Goal: Task Accomplishment & Management: Complete application form

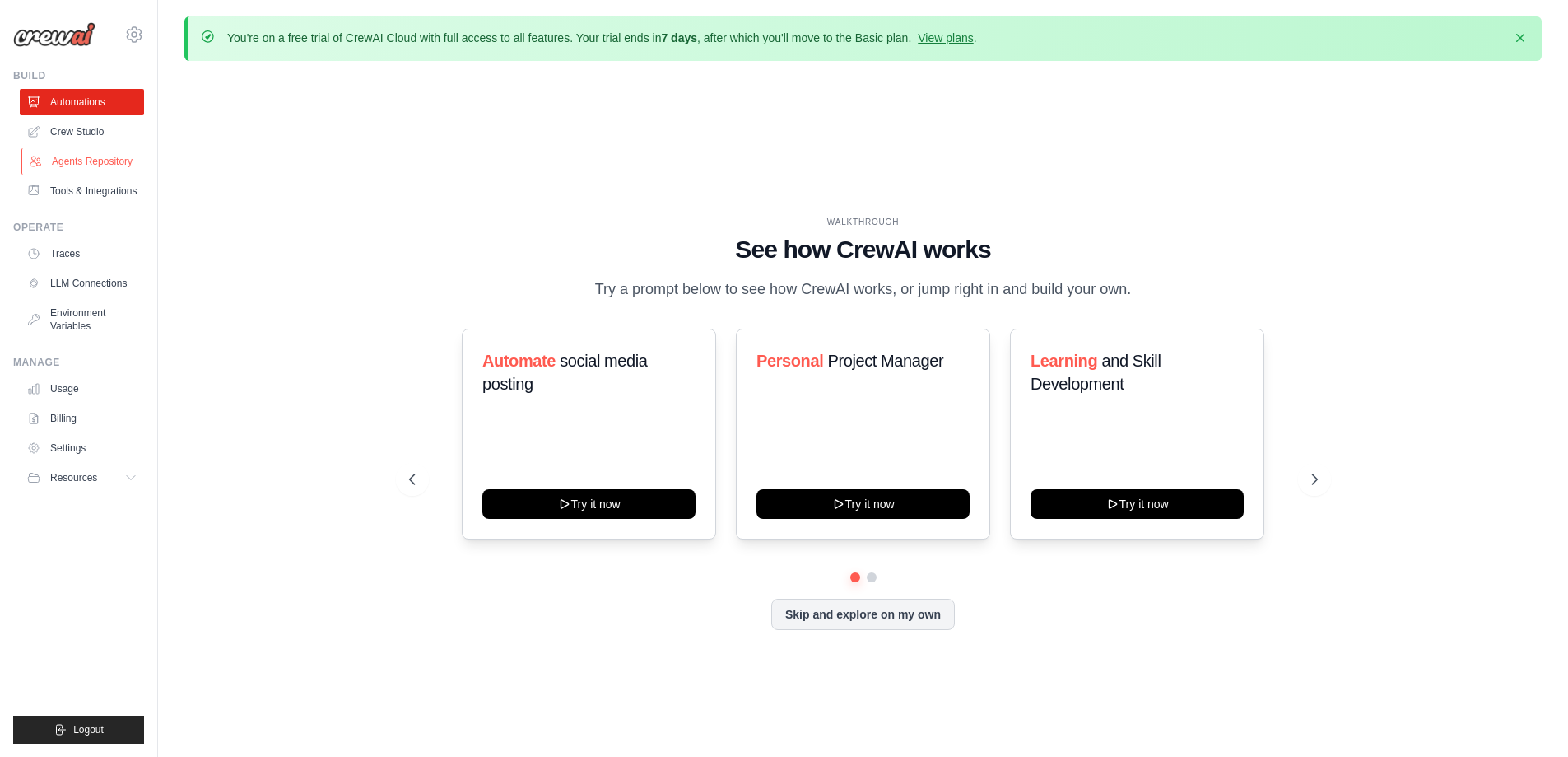
click at [92, 166] on link "Agents Repository" at bounding box center [83, 161] width 124 height 26
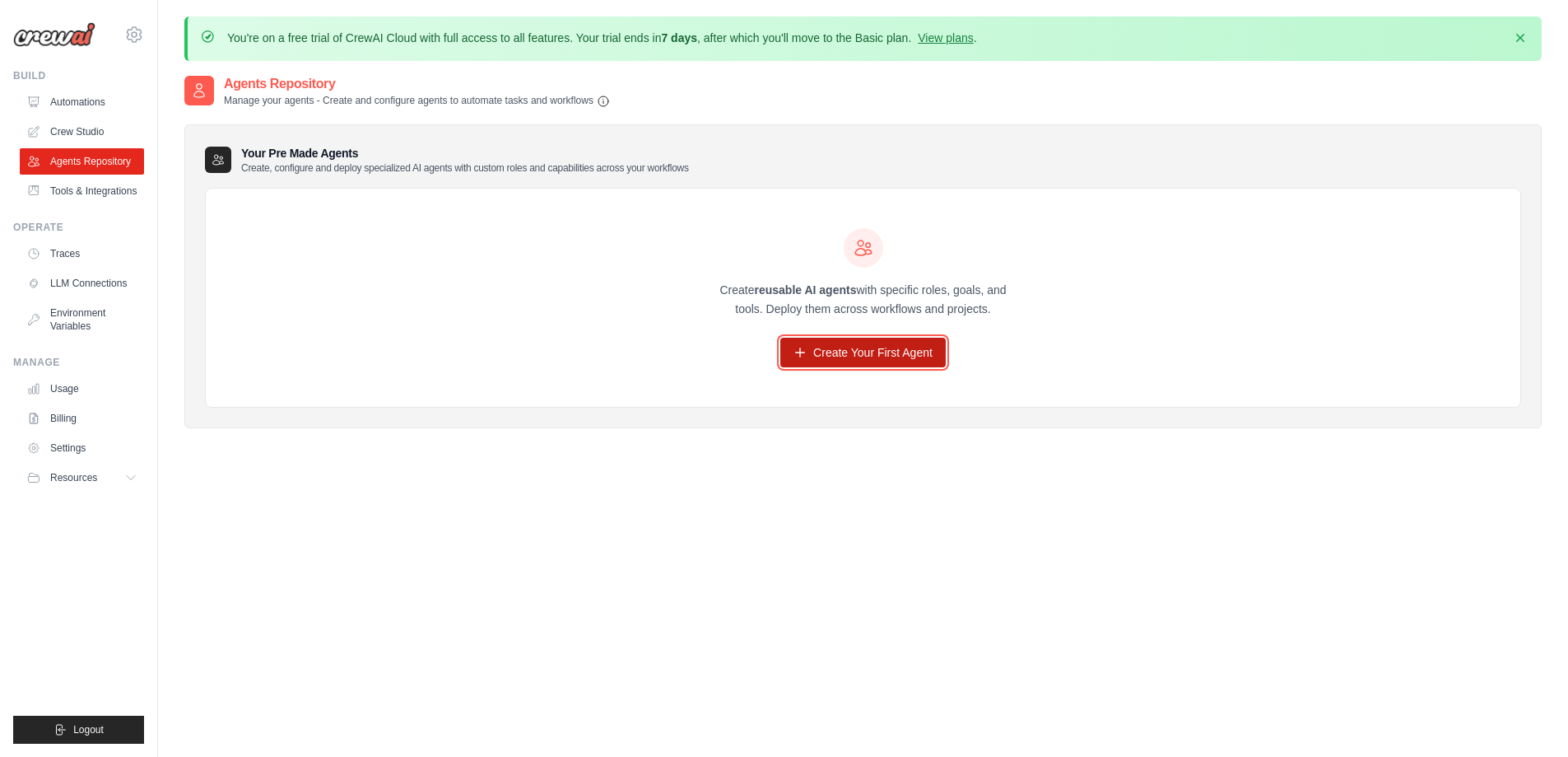
click at [868, 353] on link "Create Your First Agent" at bounding box center [863, 352] width 165 height 30
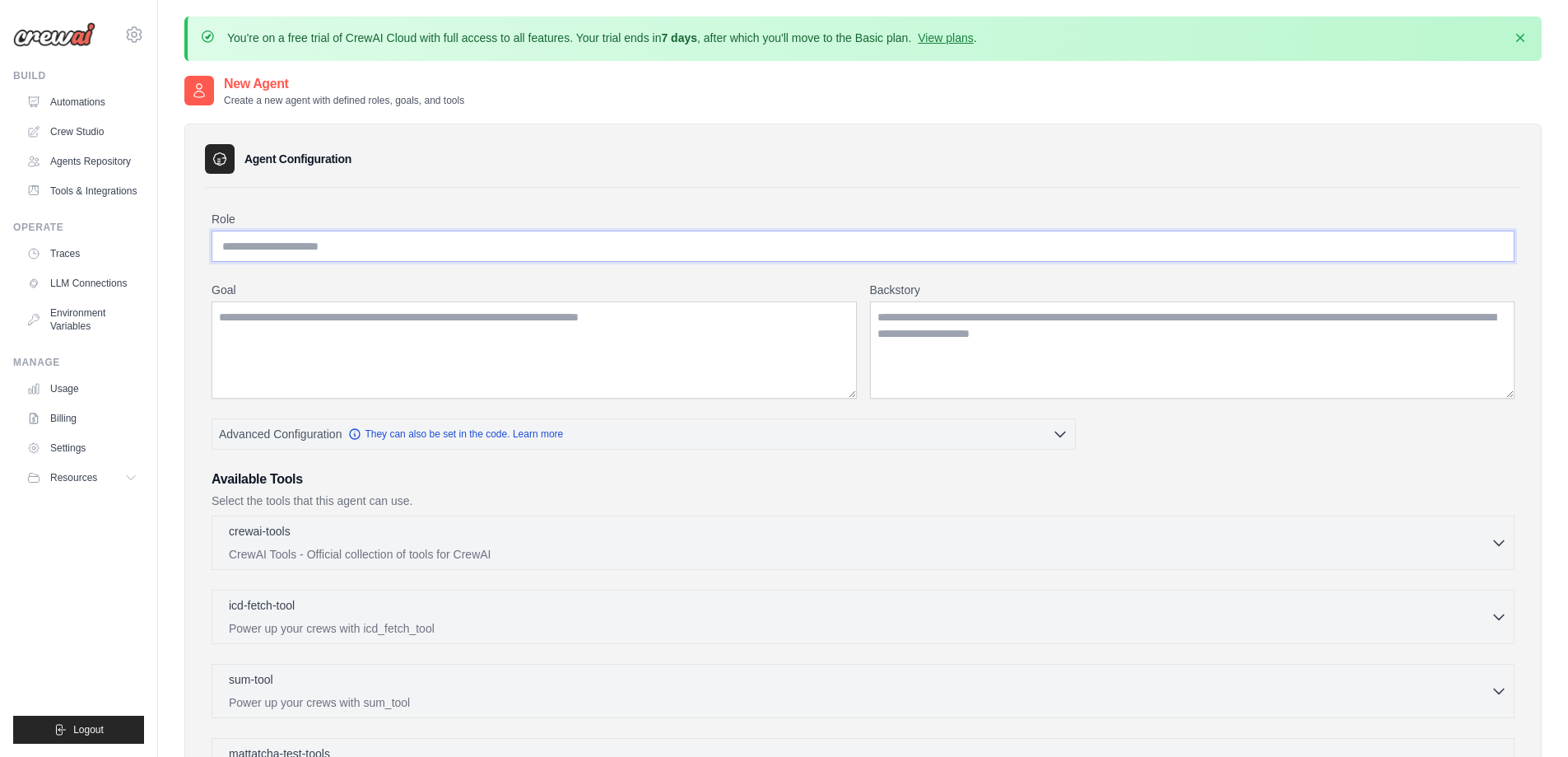
click at [379, 253] on input "Role" at bounding box center [863, 246] width 1303 height 31
click at [441, 331] on textarea "Goal" at bounding box center [534, 350] width 645 height 97
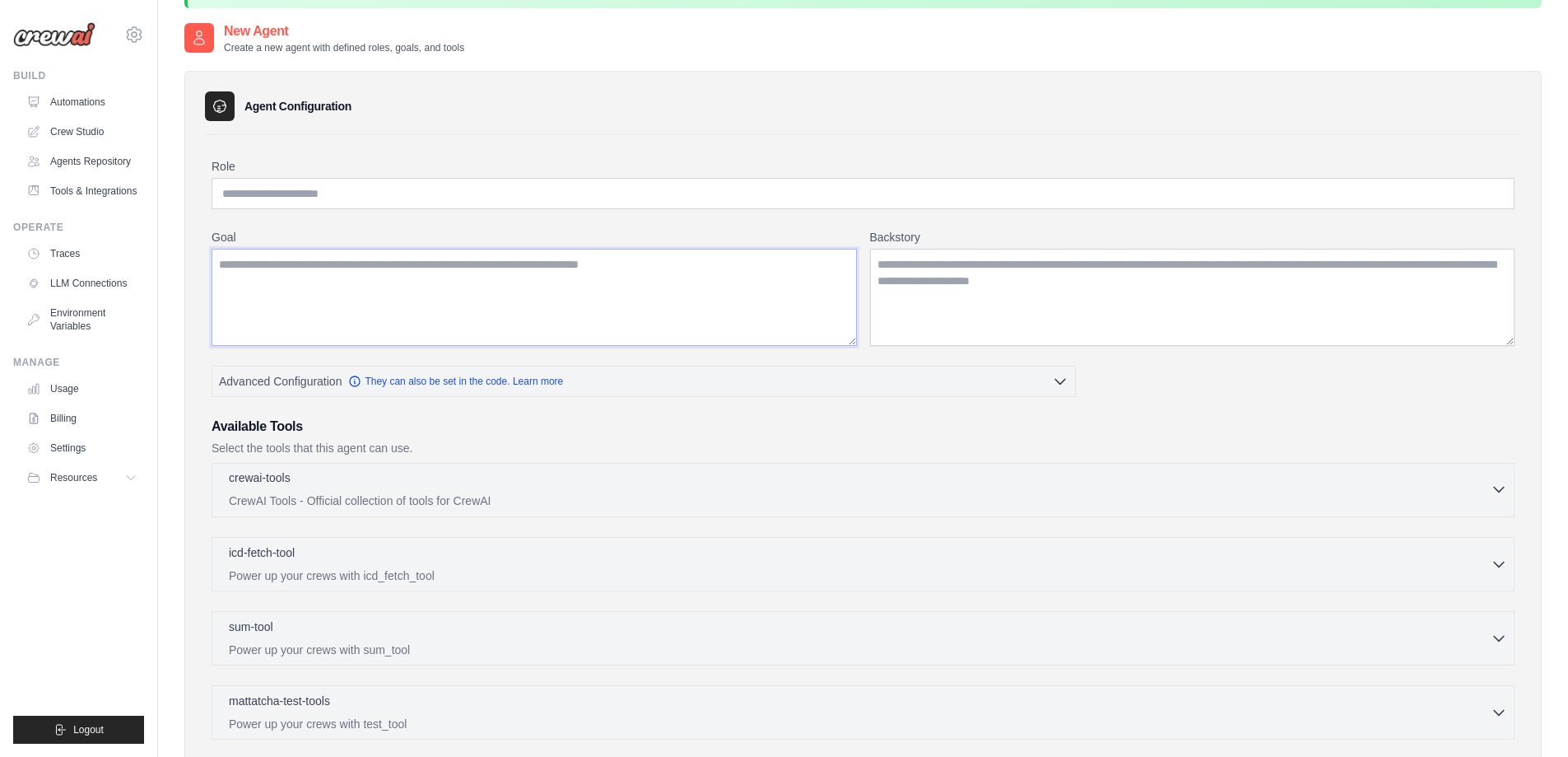
scroll to position [83, 0]
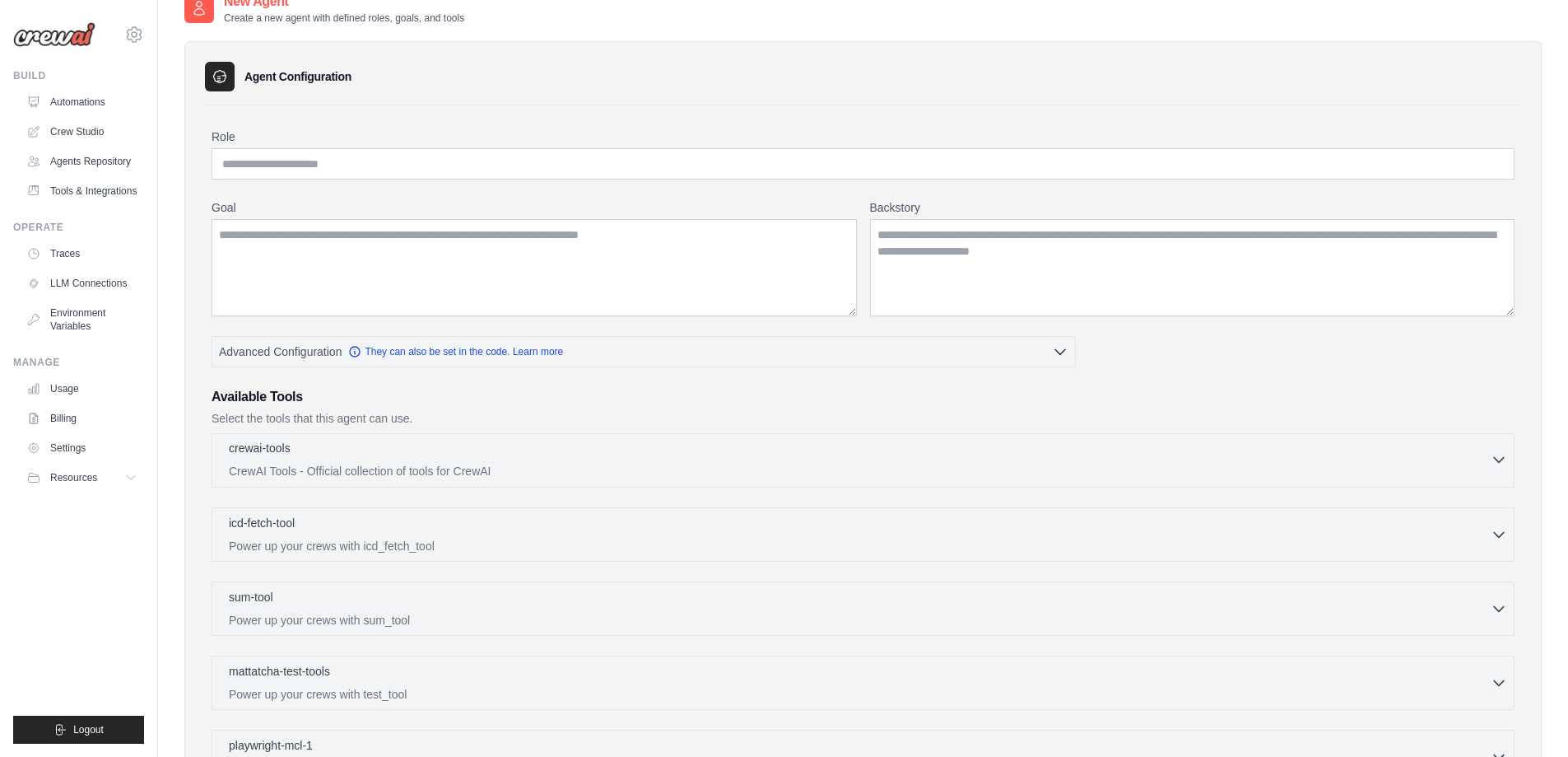
click at [377, 464] on p "CrewAI Tools - Official collection of tools for CrewAI" at bounding box center [859, 471] width 1262 height 17
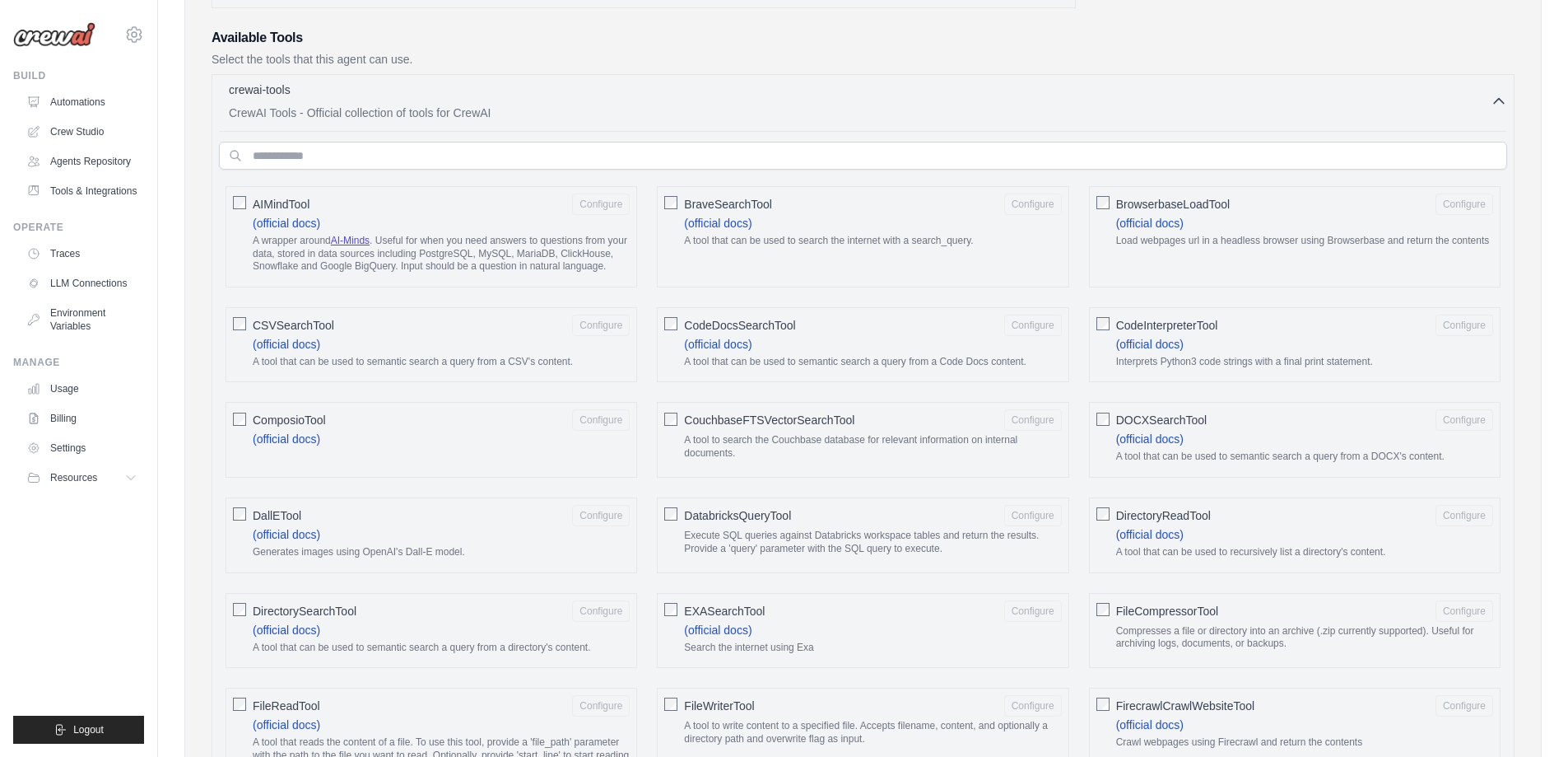
scroll to position [412, 0]
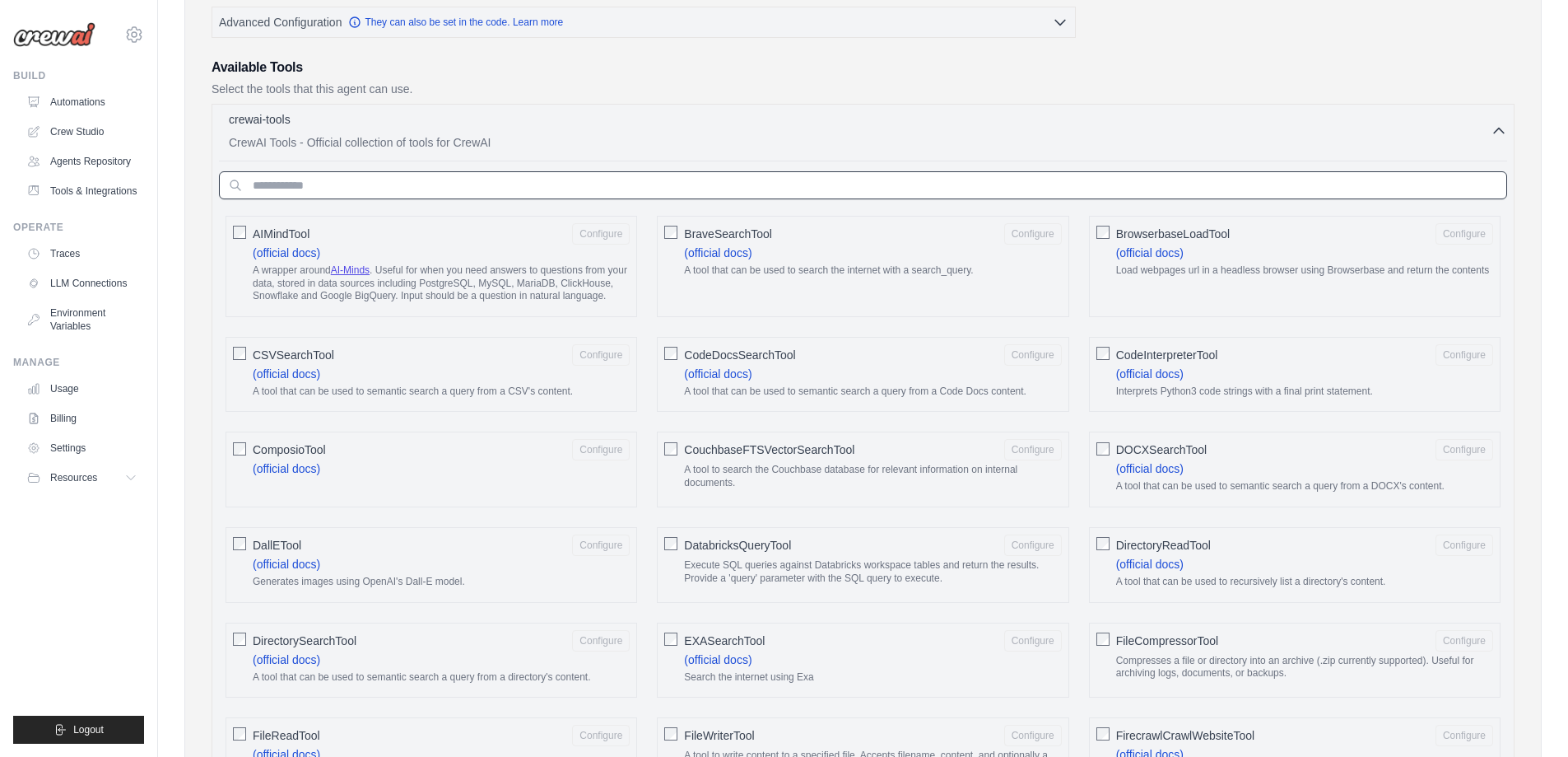
click at [361, 189] on input "text" at bounding box center [863, 185] width 1288 height 28
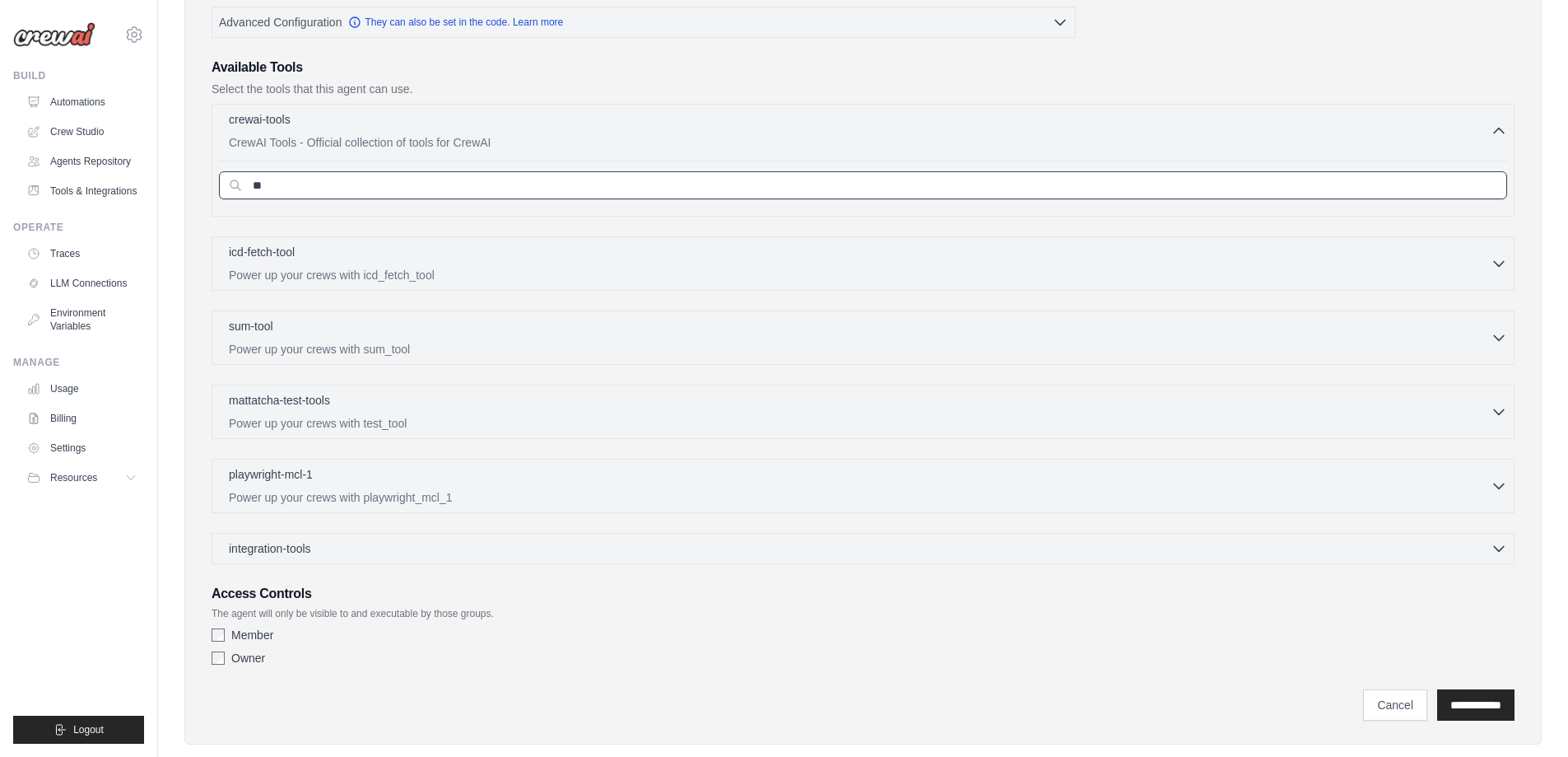
type input "*"
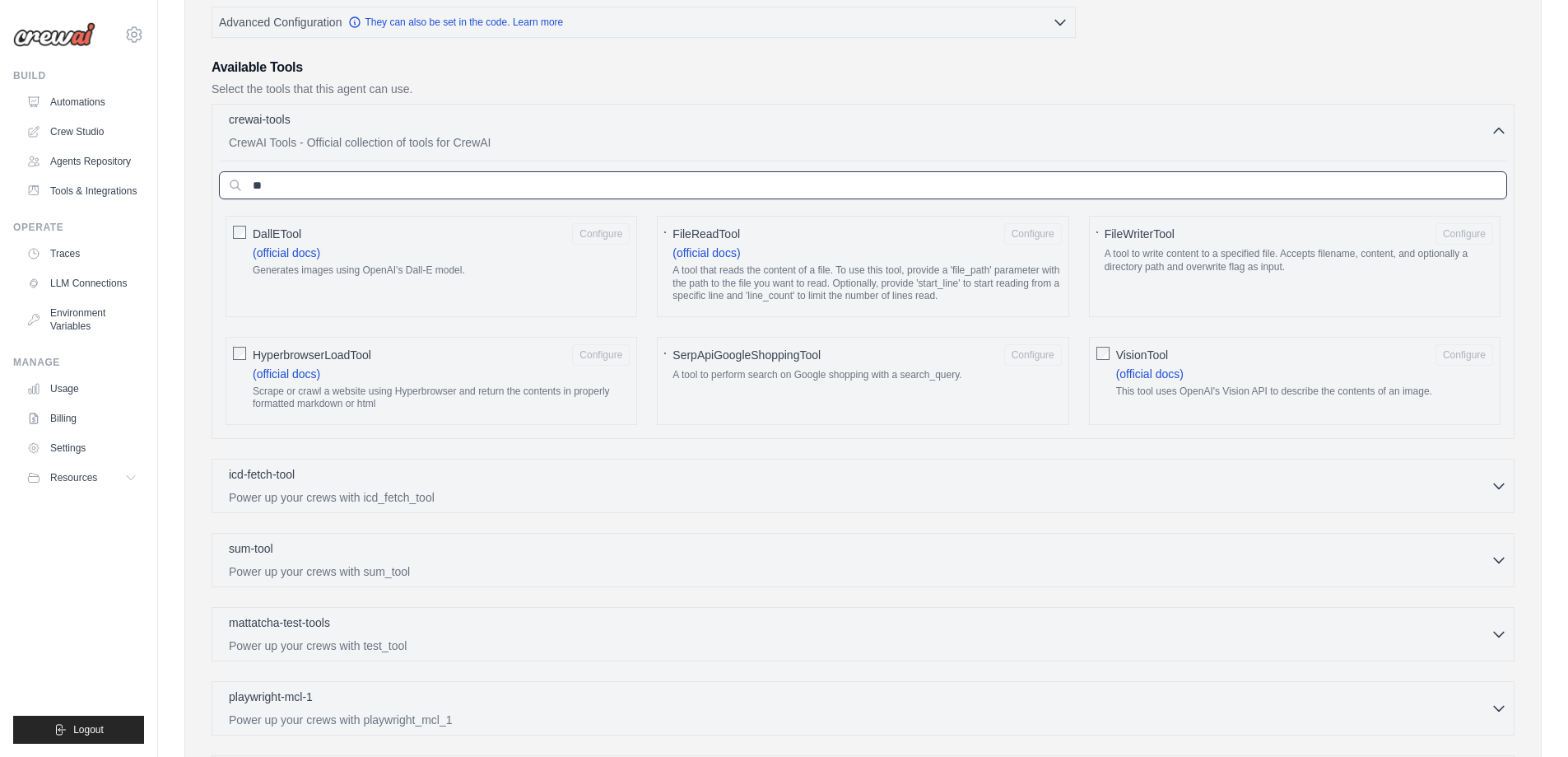
type input "*"
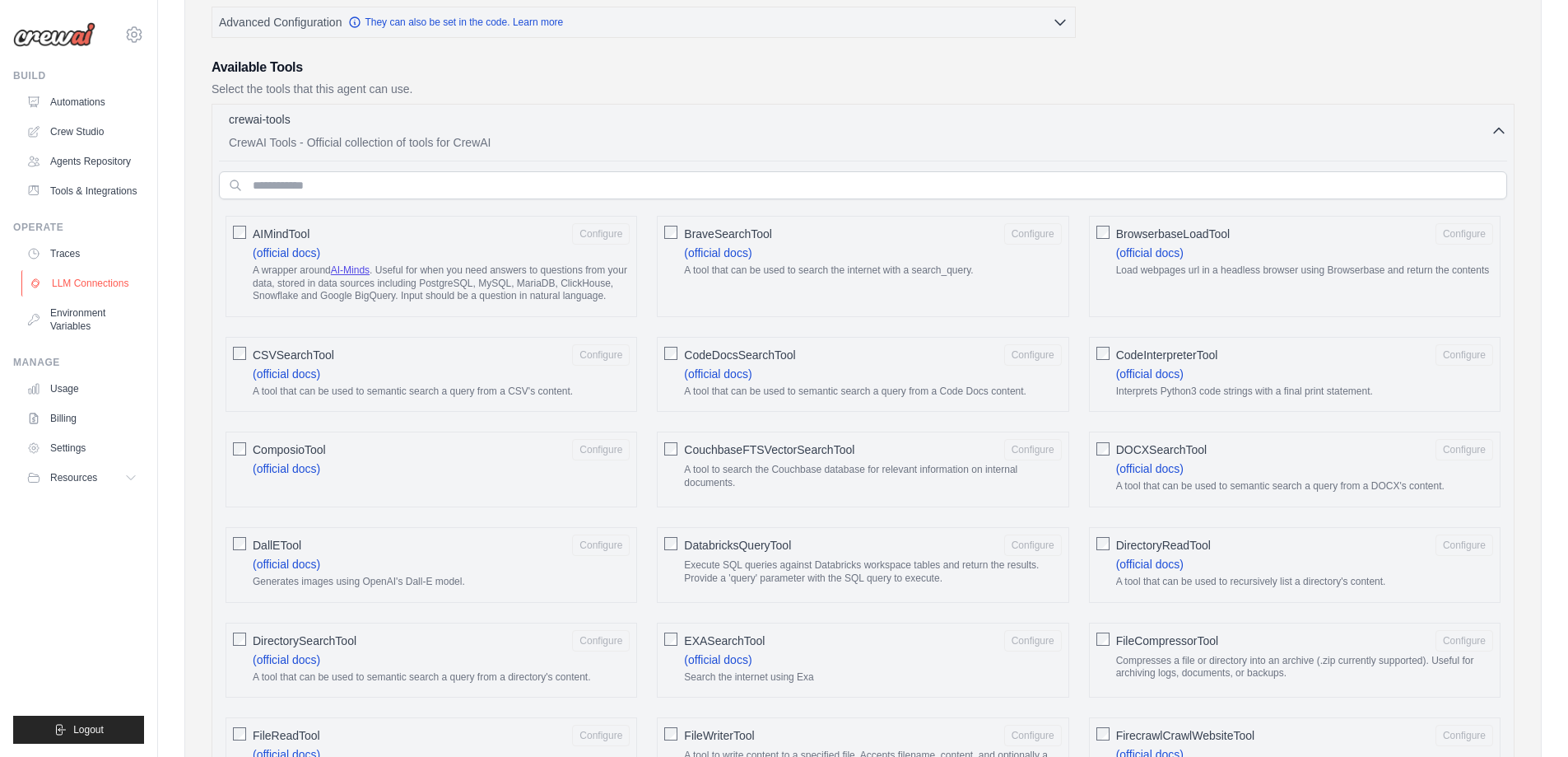
click at [95, 291] on link "LLM Connections" at bounding box center [83, 283] width 124 height 26
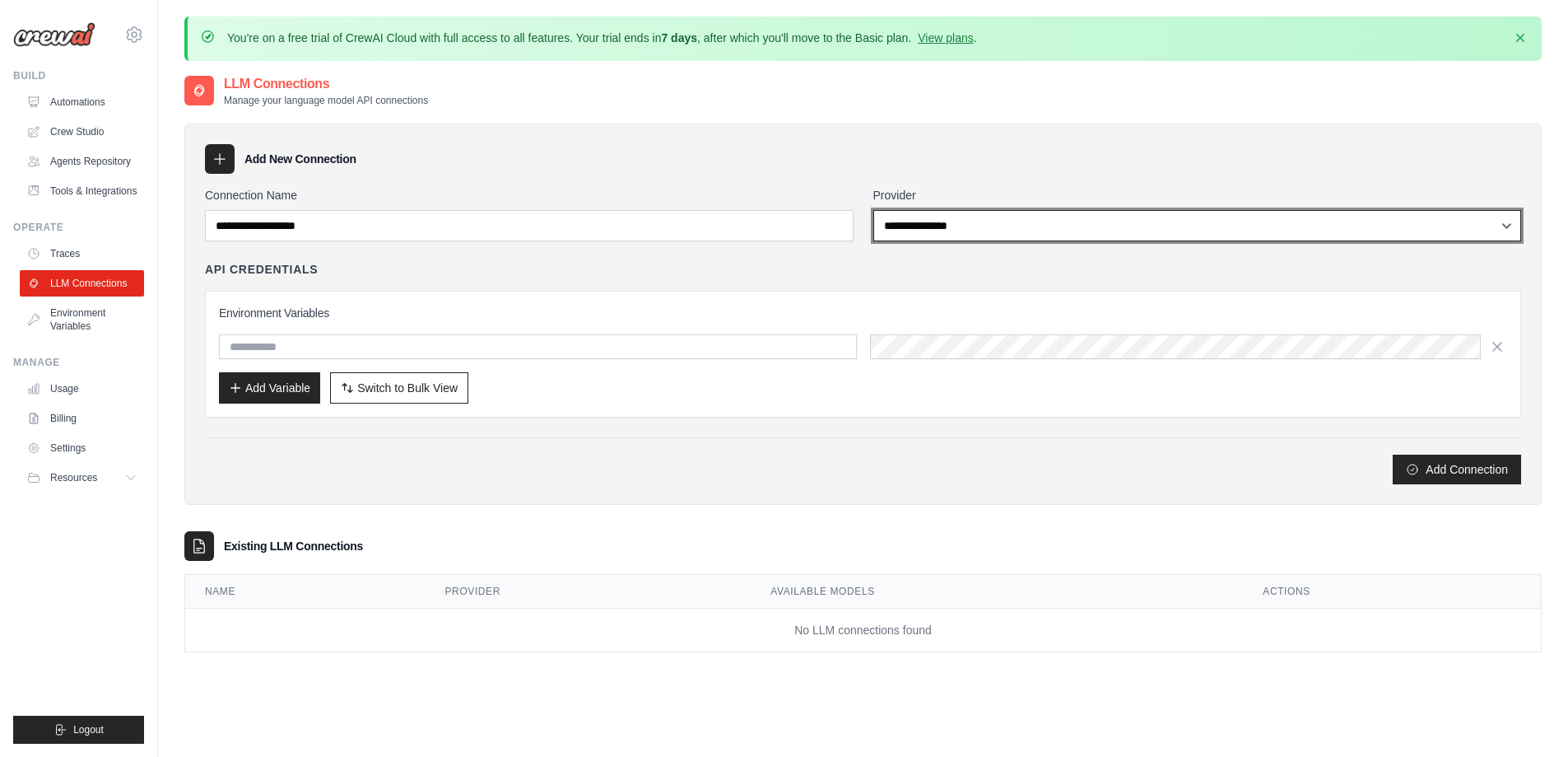
click at [1044, 226] on select "**********" at bounding box center [1198, 225] width 649 height 31
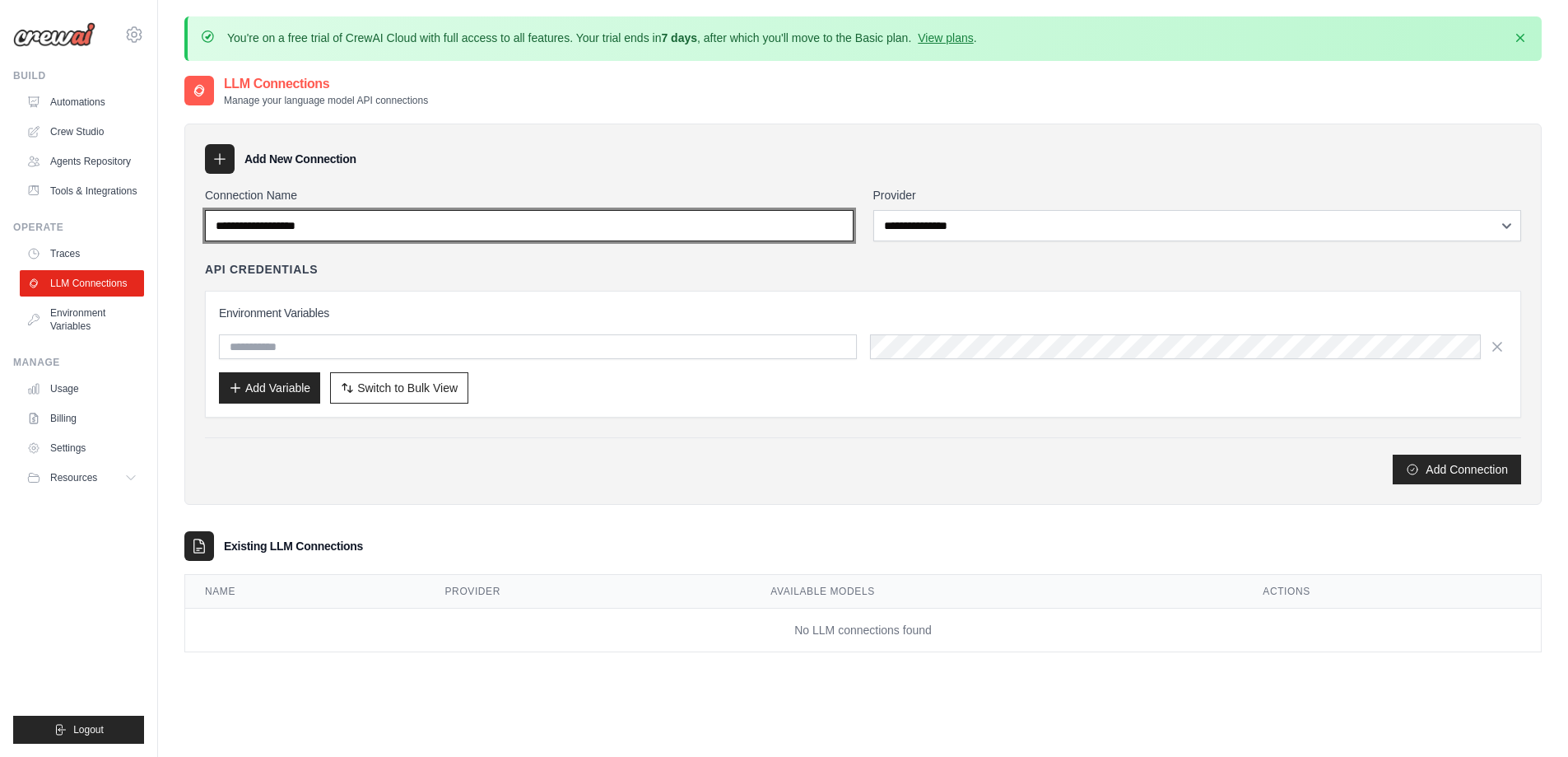
click at [538, 231] on input "Connection Name" at bounding box center [530, 225] width 649 height 31
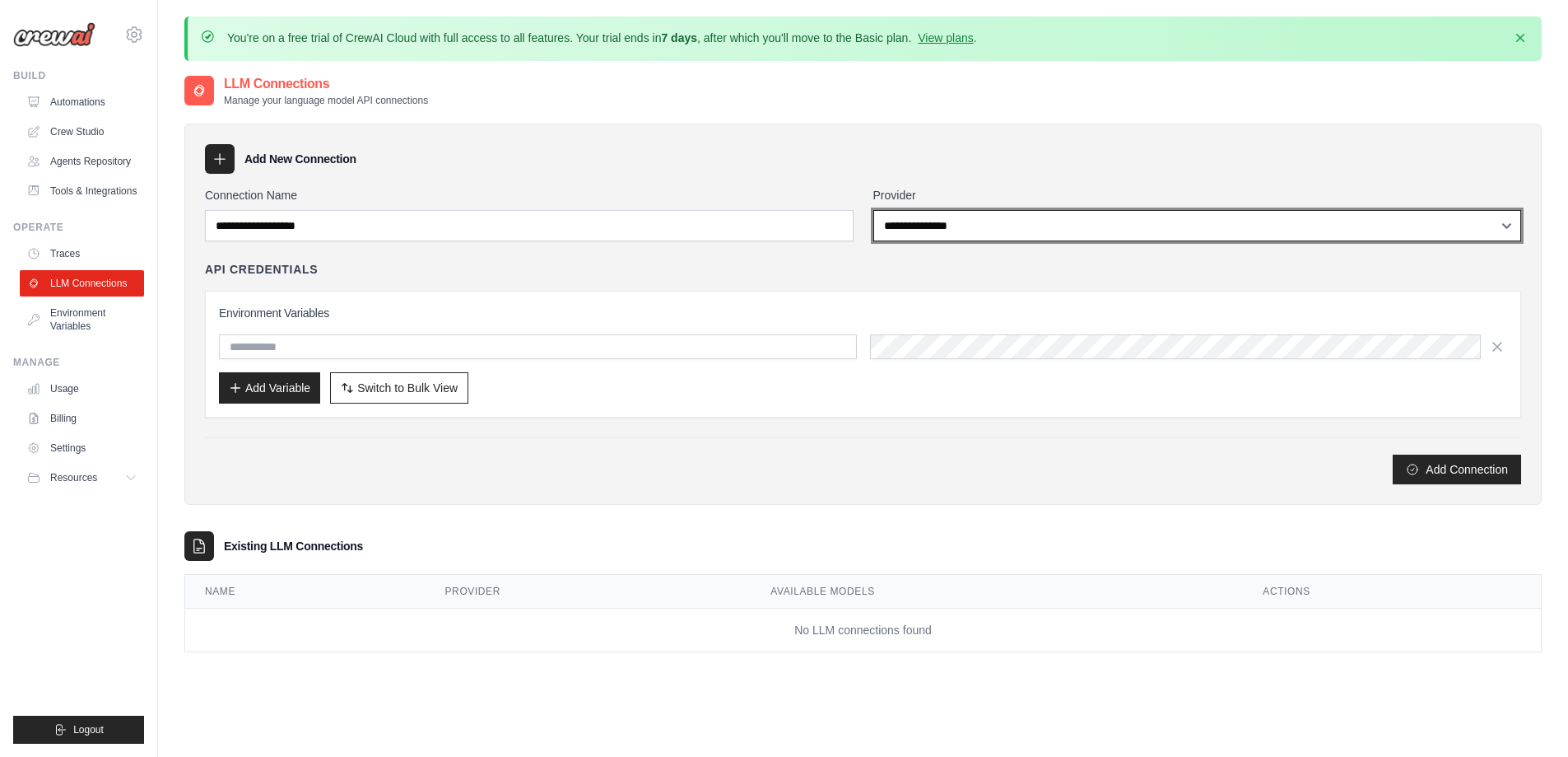
click at [1078, 236] on select "**********" at bounding box center [1198, 225] width 649 height 31
select select "******"
click at [873, 210] on select "**********" at bounding box center [1198, 225] width 649 height 31
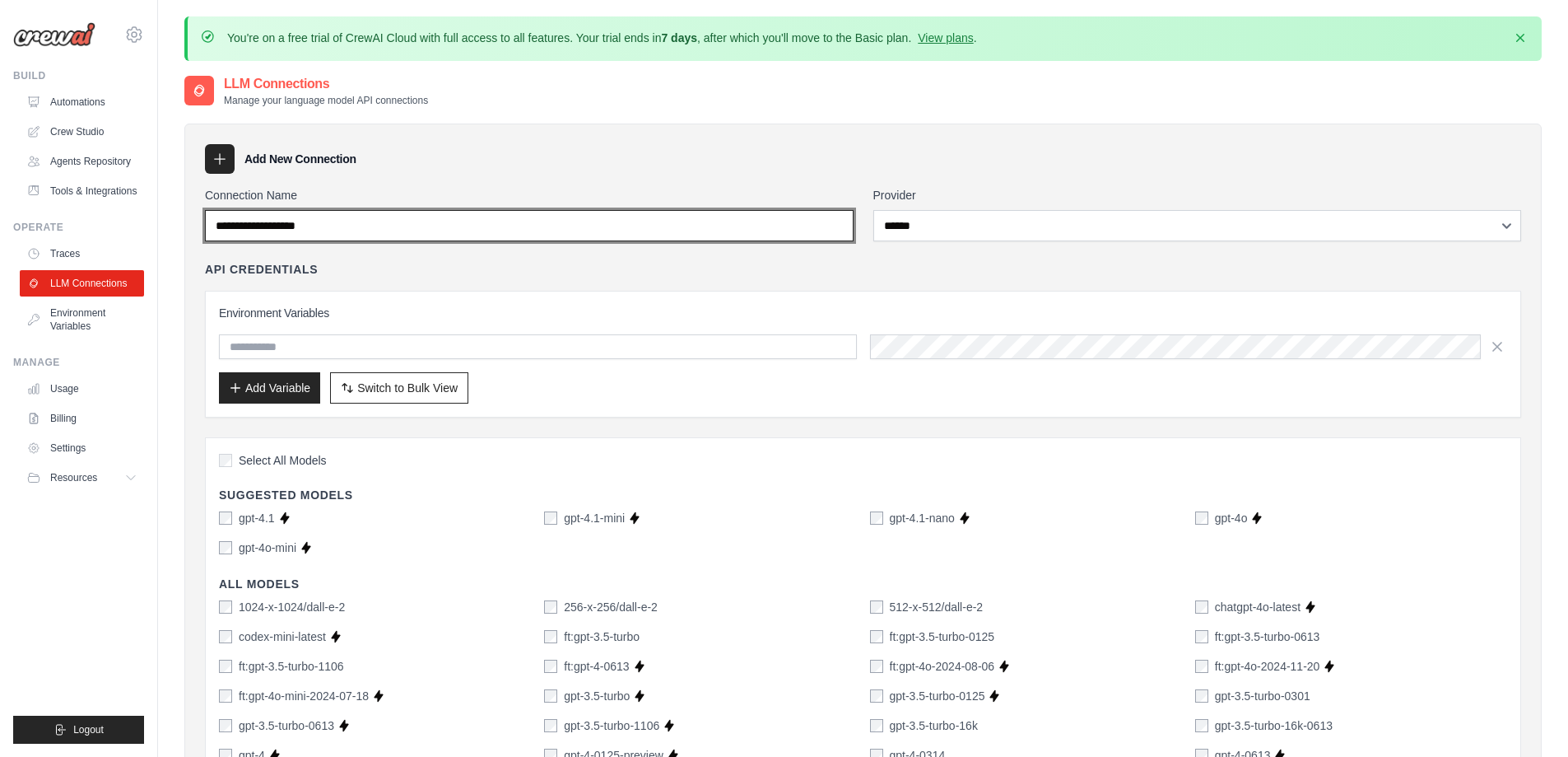
click at [429, 230] on input "Connection Name" at bounding box center [530, 225] width 649 height 31
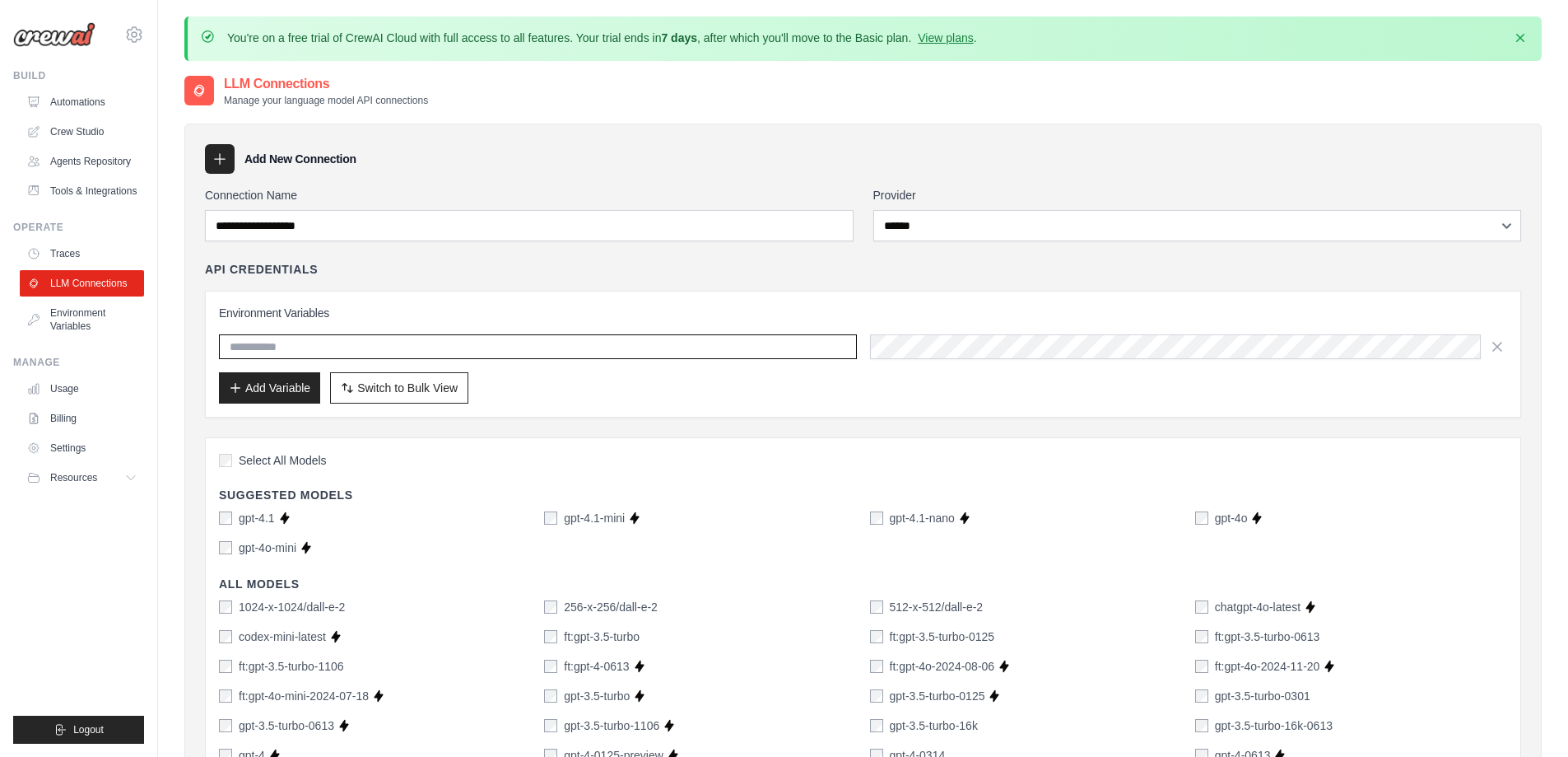
click at [283, 345] on input "text" at bounding box center [538, 346] width 638 height 24
click at [279, 390] on button "Add Variable" at bounding box center [270, 387] width 101 height 31
click at [241, 389] on icon "button" at bounding box center [235, 386] width 13 height 13
click at [229, 157] on div at bounding box center [220, 159] width 30 height 30
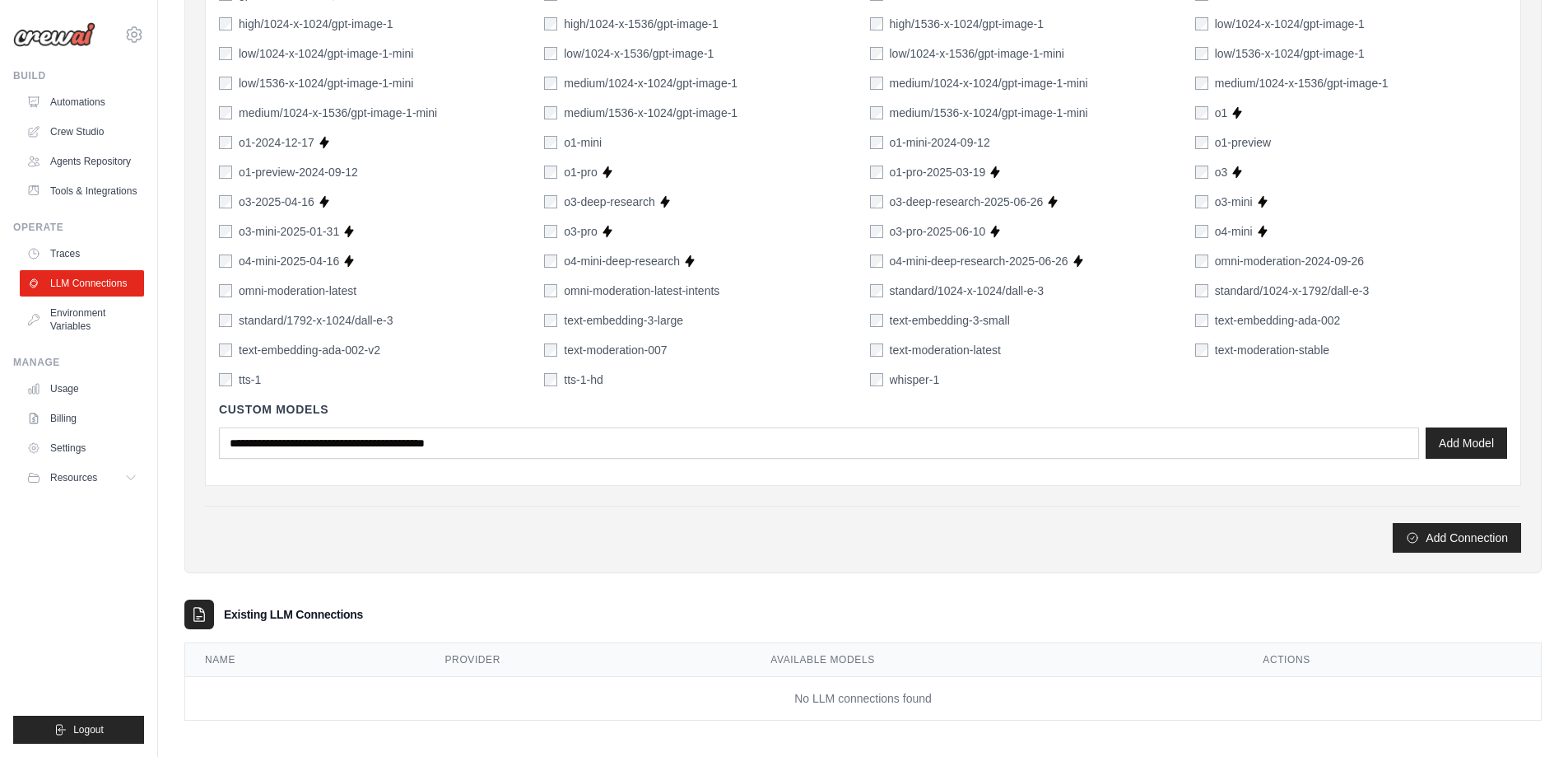
scroll to position [1182, 0]
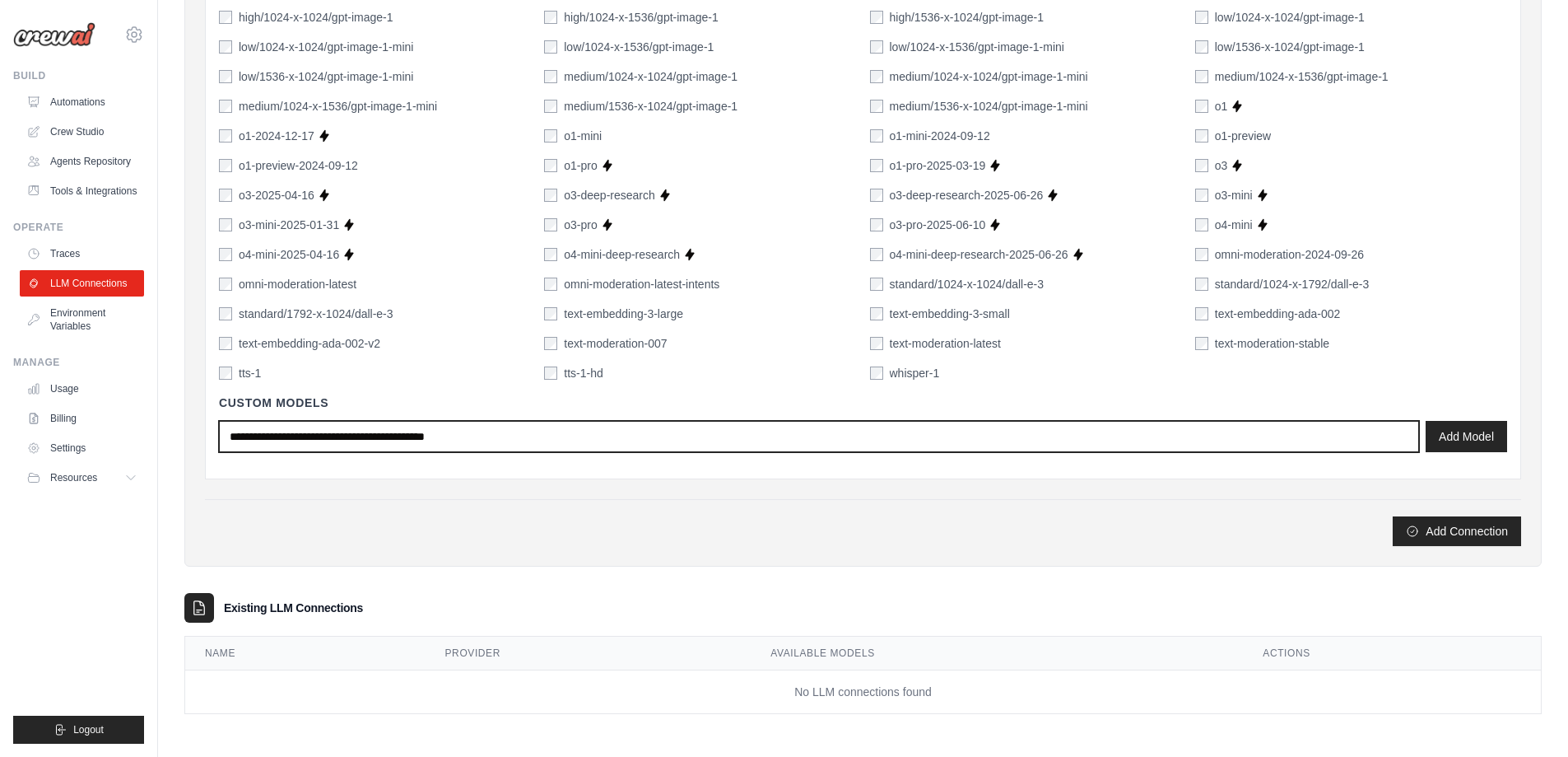
click at [546, 442] on input "text" at bounding box center [819, 437] width 1200 height 31
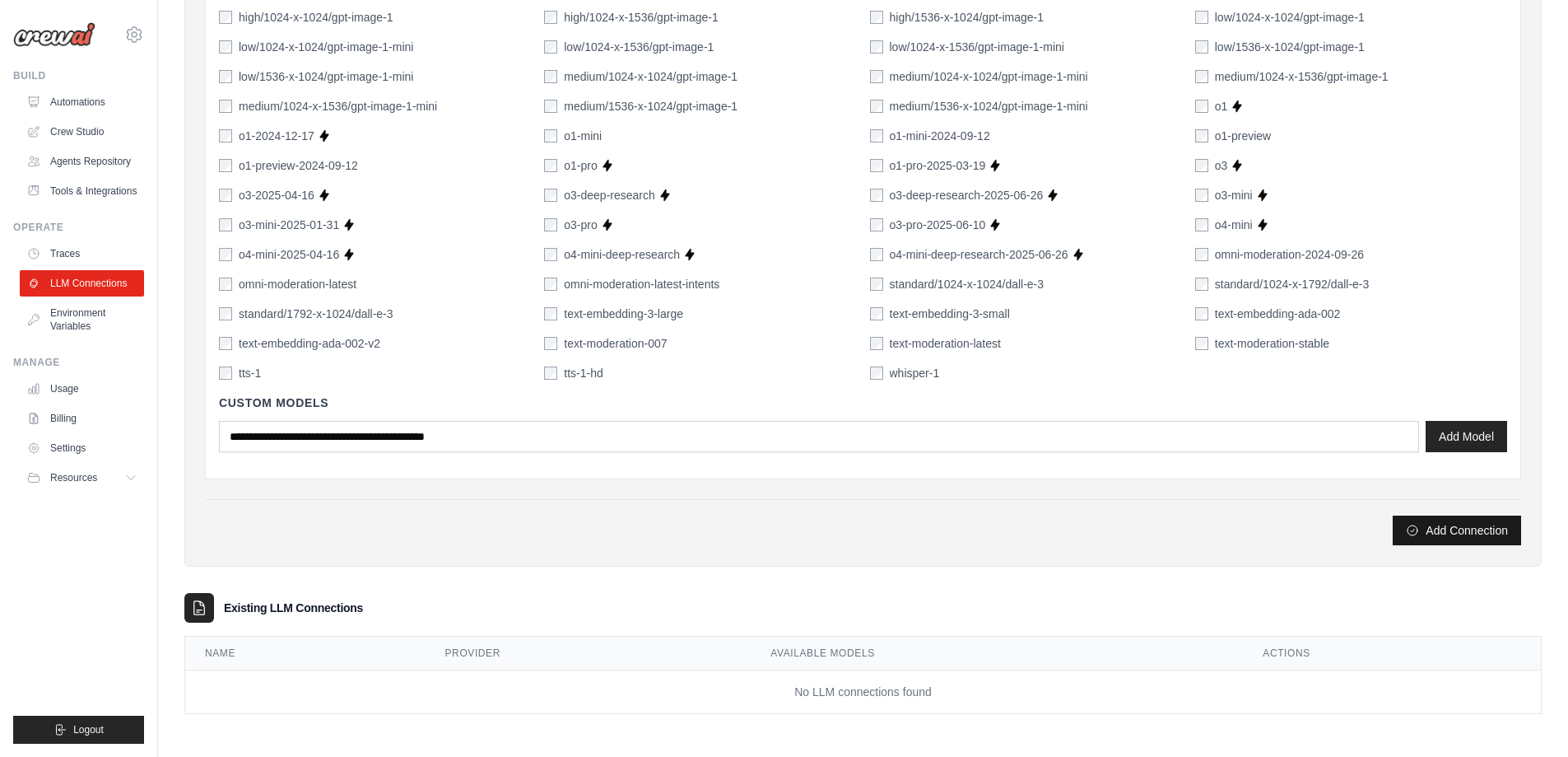
click at [1447, 539] on button "Add Connection" at bounding box center [1457, 531] width 129 height 30
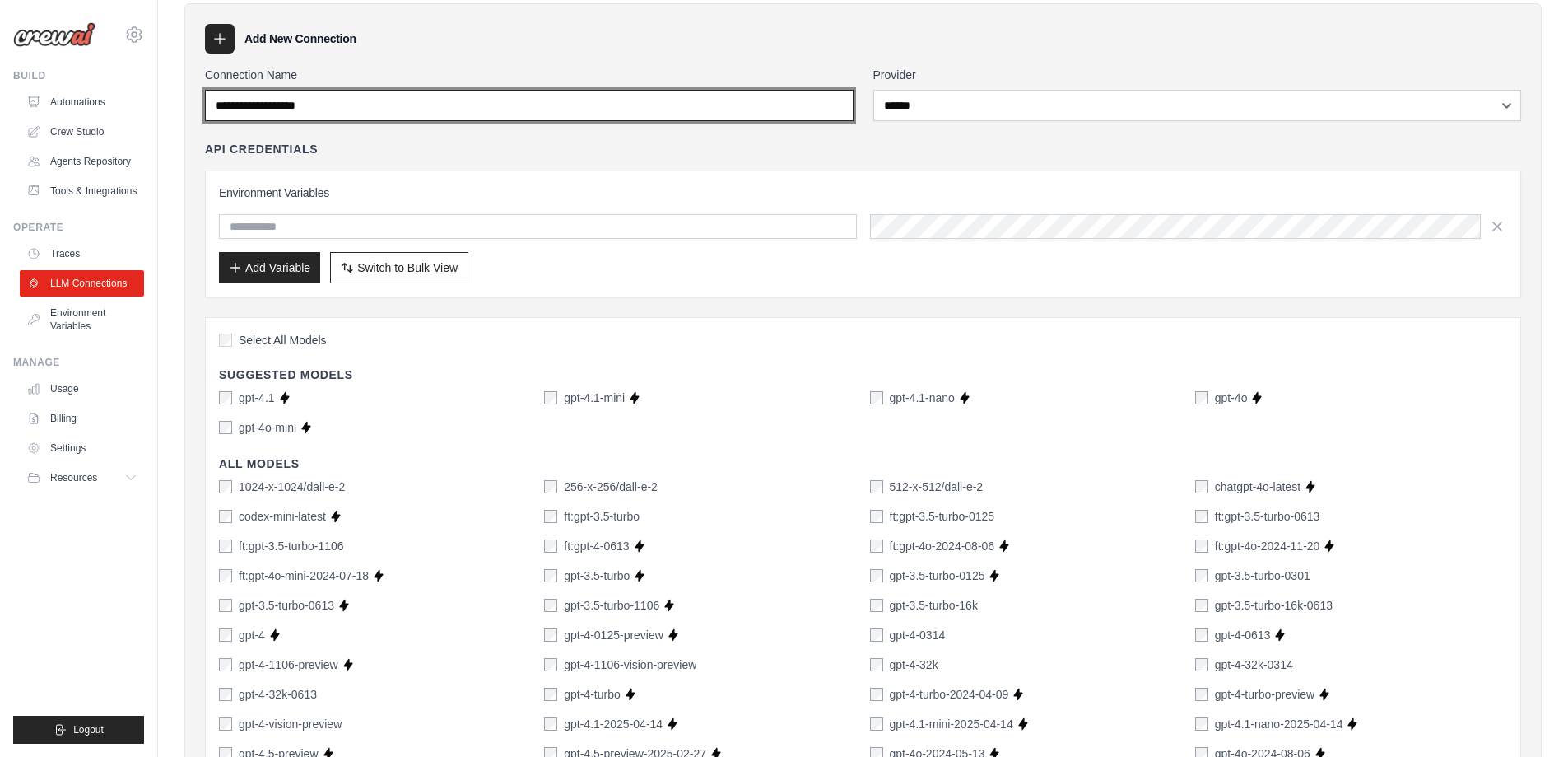
scroll to position [0, 0]
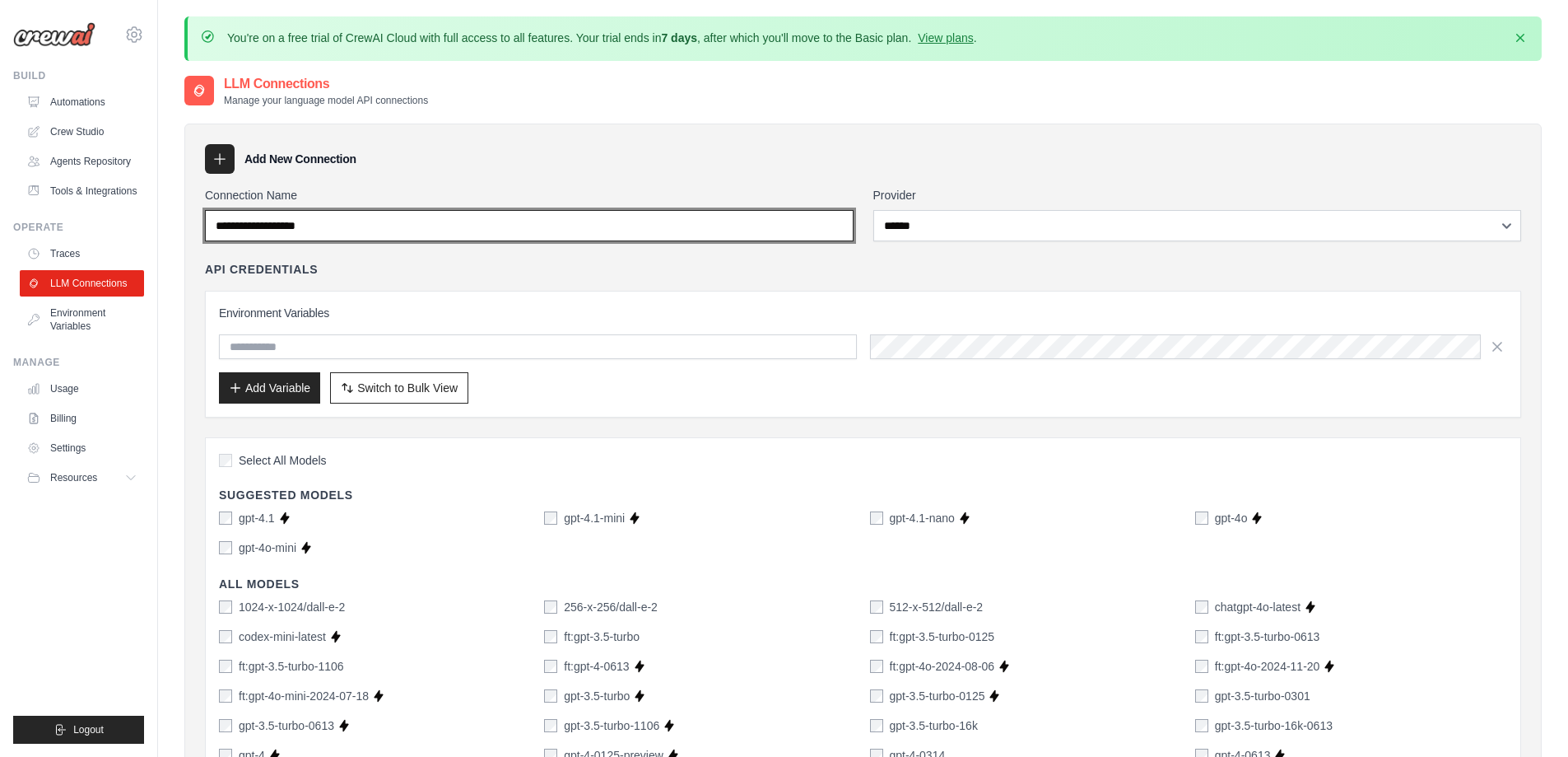
drag, startPoint x: 424, startPoint y: 231, endPoint x: 7, endPoint y: 227, distance: 417.0
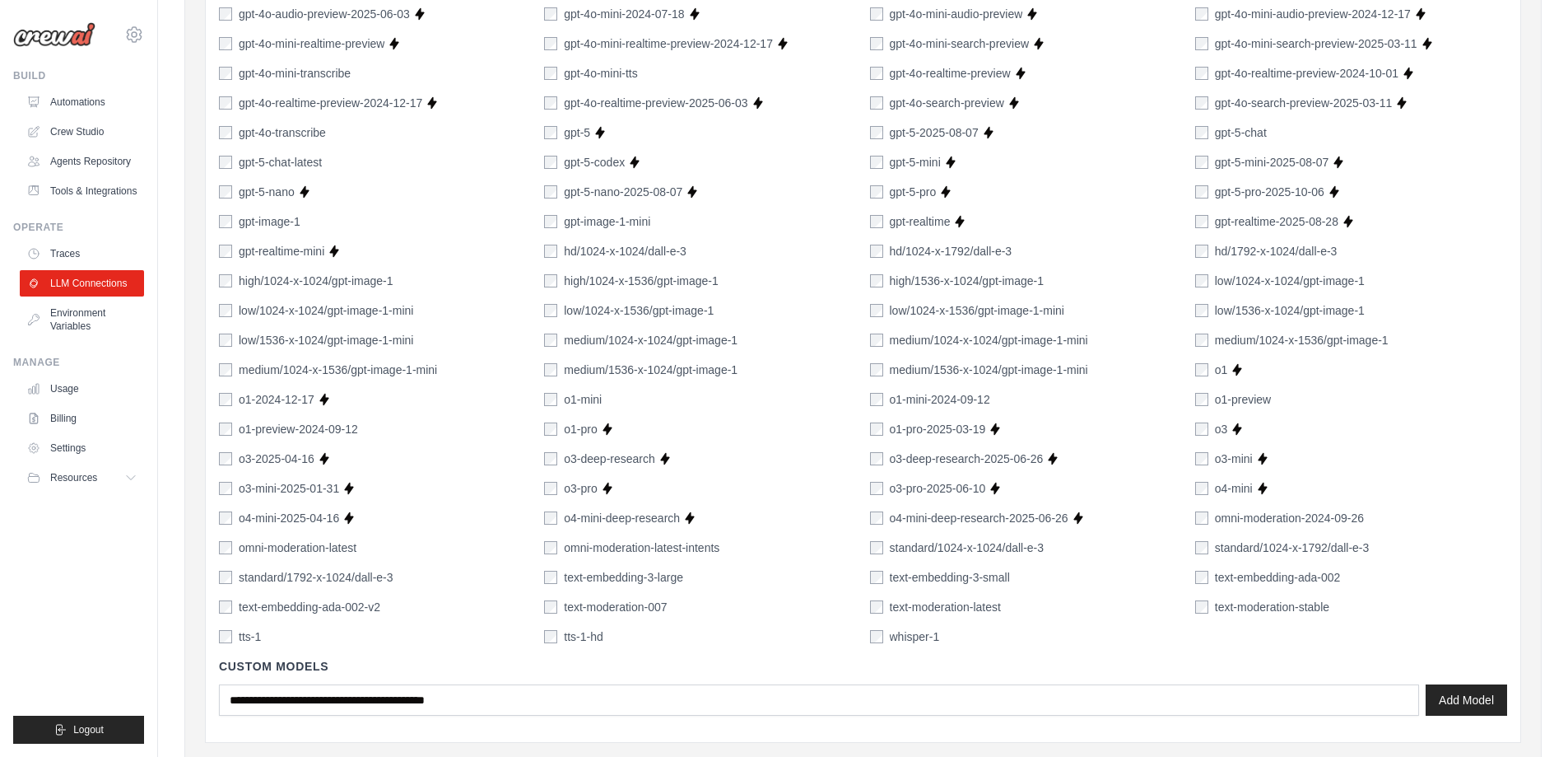
scroll to position [1182, 0]
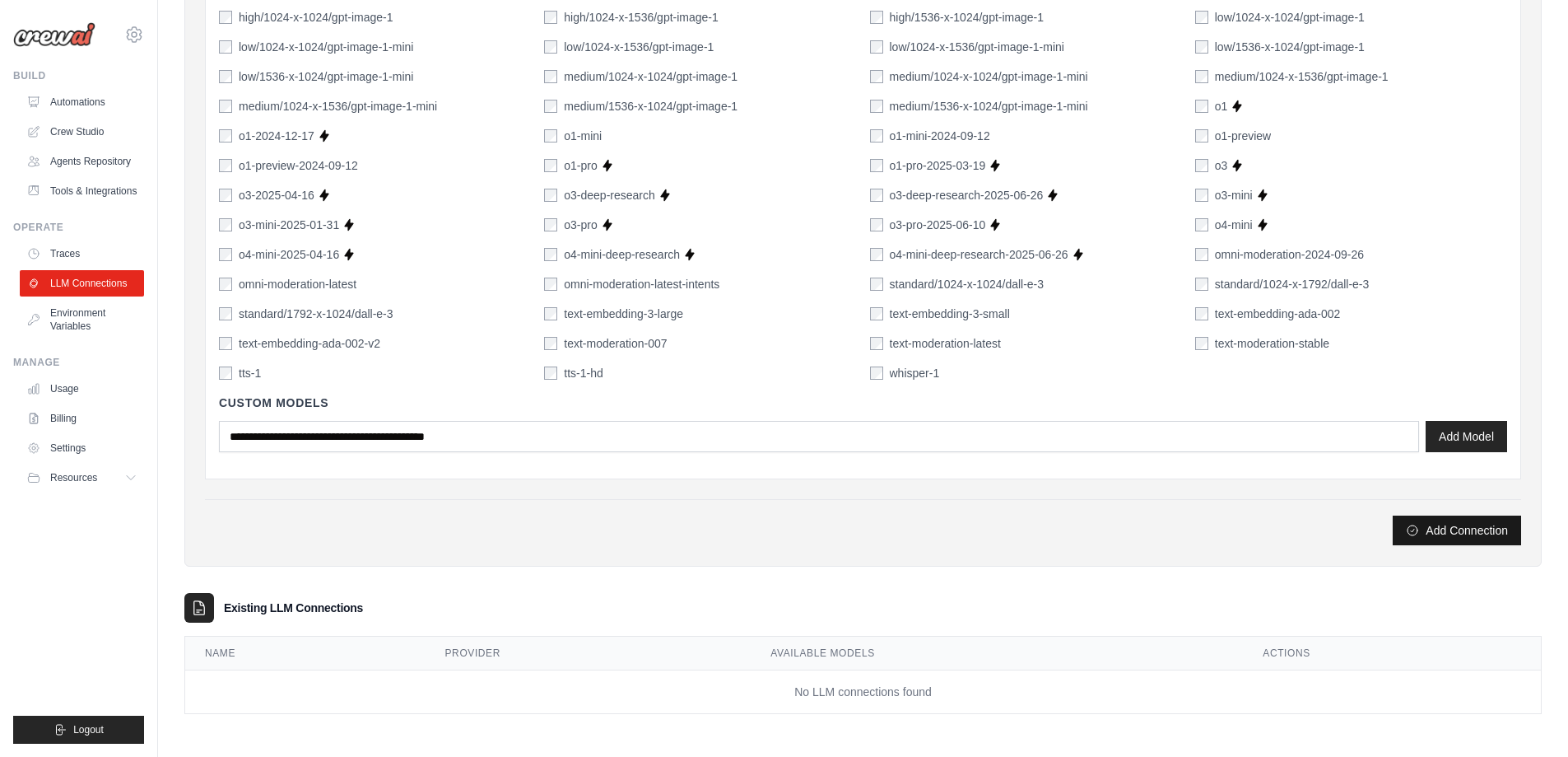
type input "*******"
click at [1459, 533] on button "Add Connection" at bounding box center [1457, 531] width 129 height 30
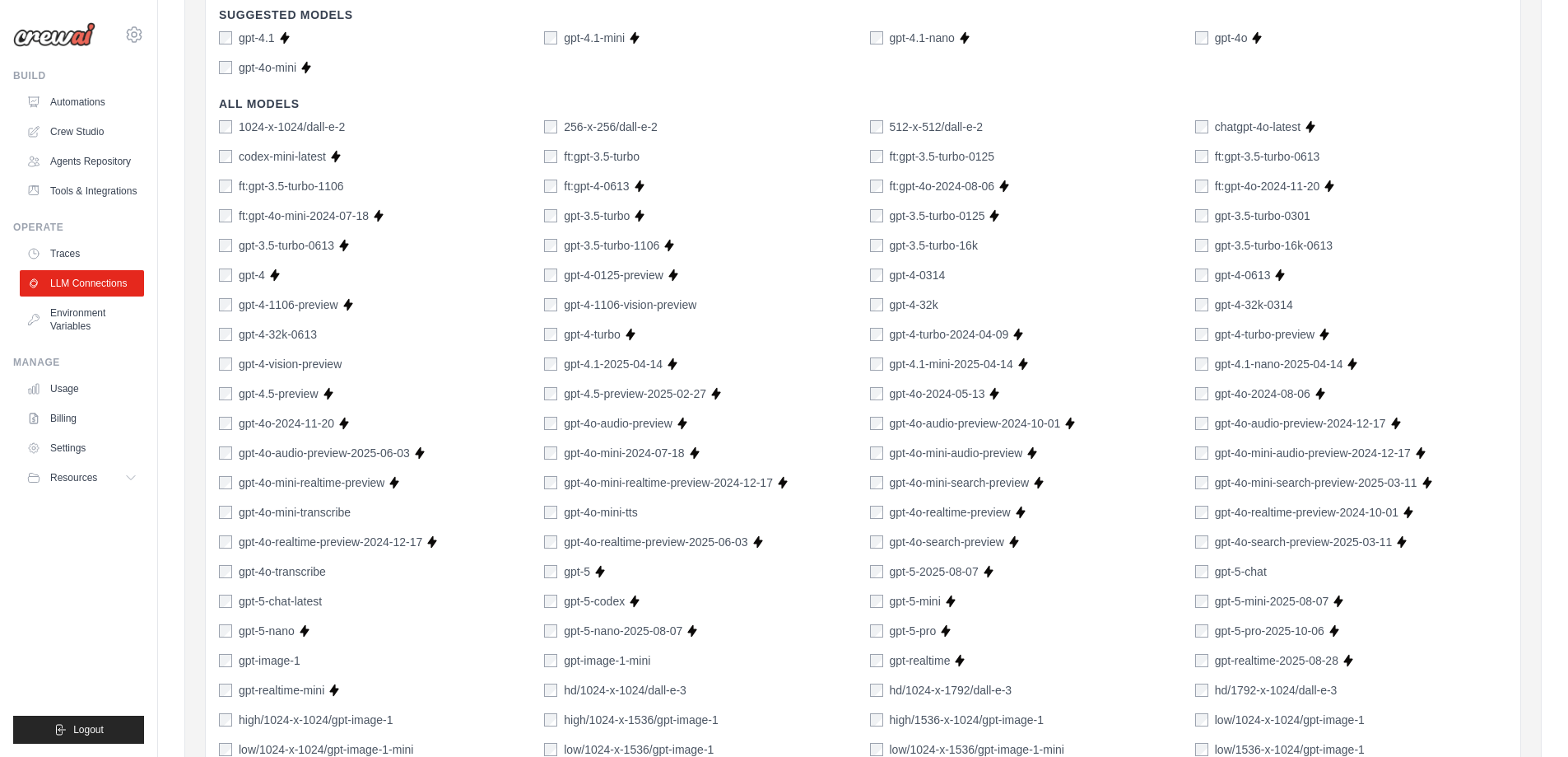
scroll to position [0, 0]
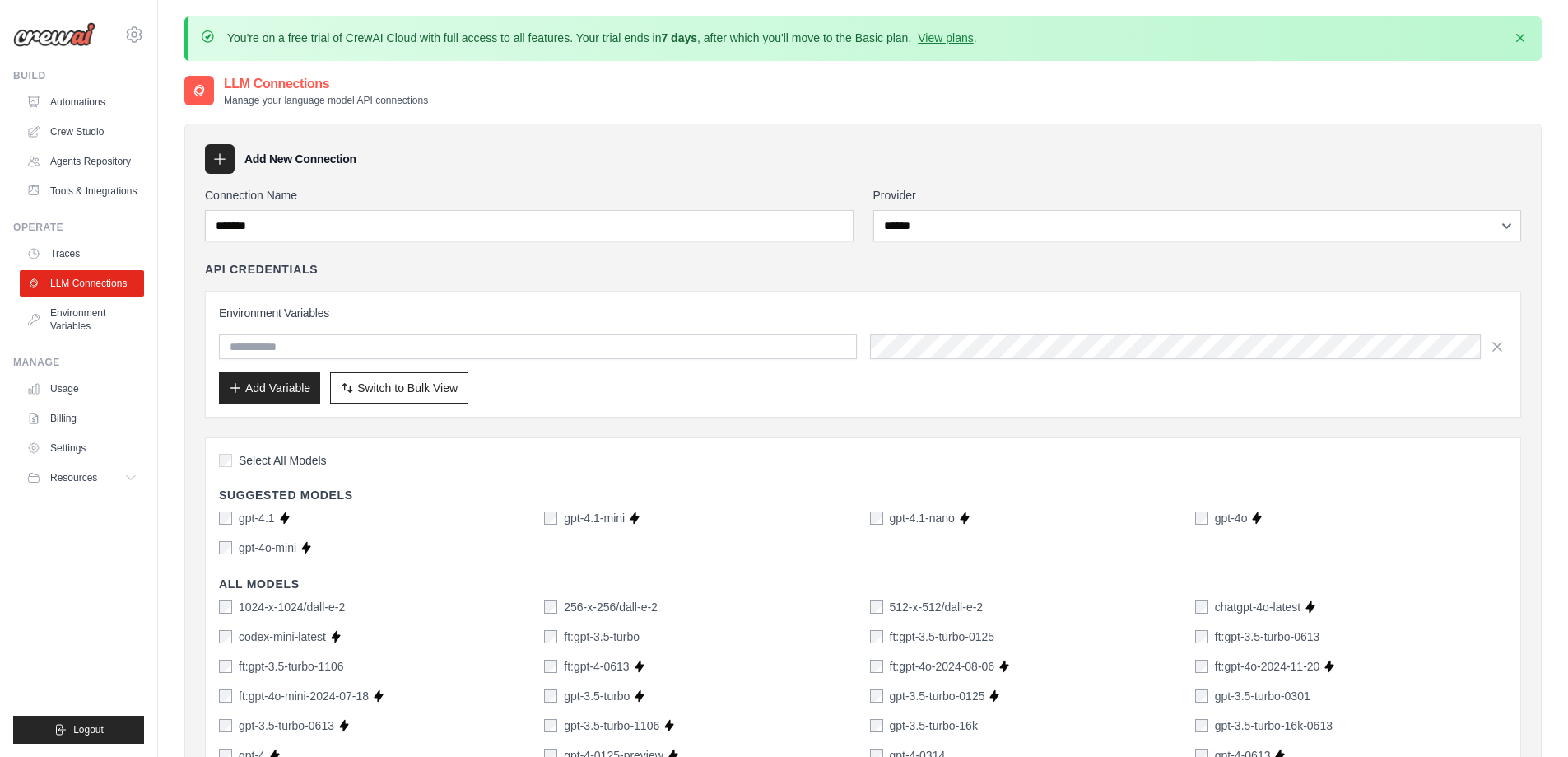
click at [210, 166] on div at bounding box center [220, 159] width 30 height 30
